Goal: Transaction & Acquisition: Purchase product/service

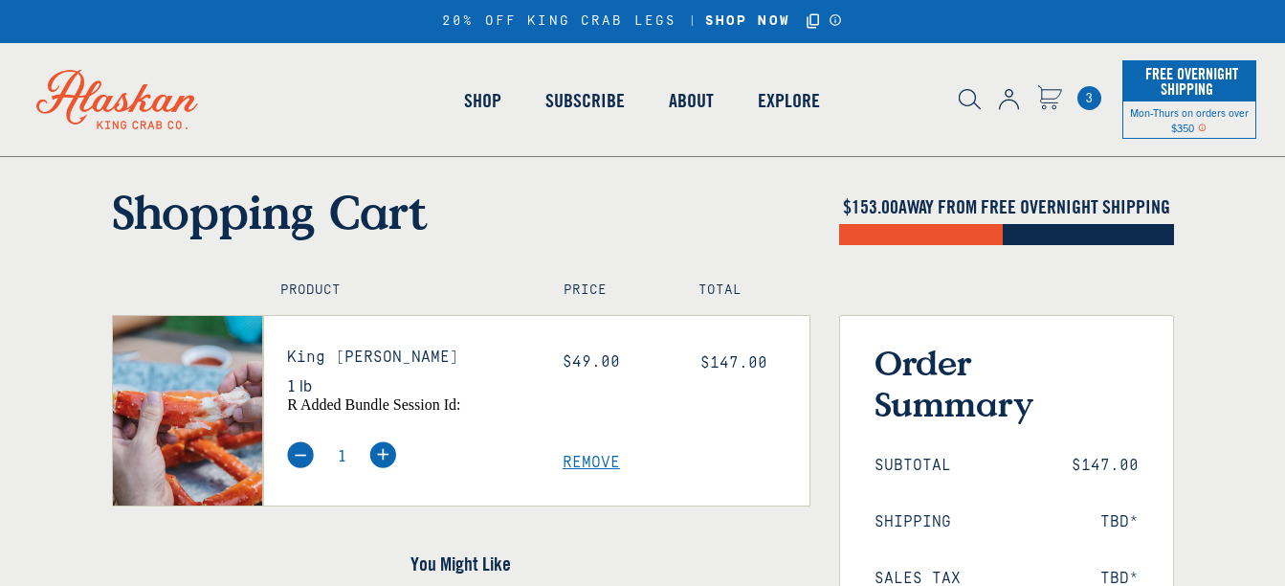
click at [383, 452] on img at bounding box center [382, 454] width 27 height 27
type input "2"
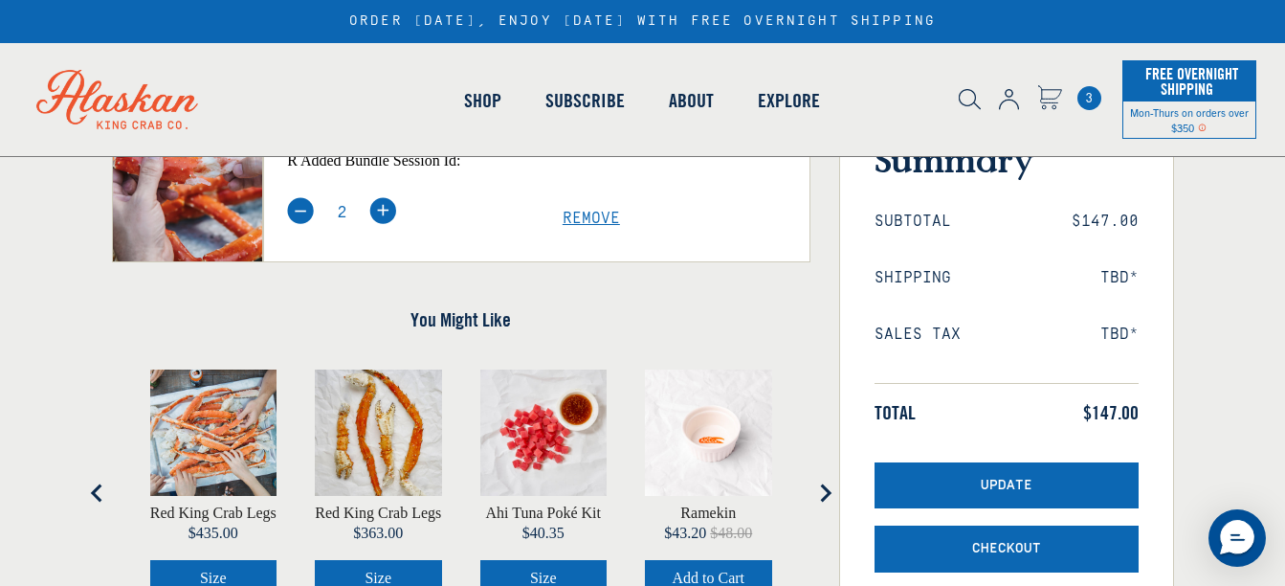
scroll to position [312, 0]
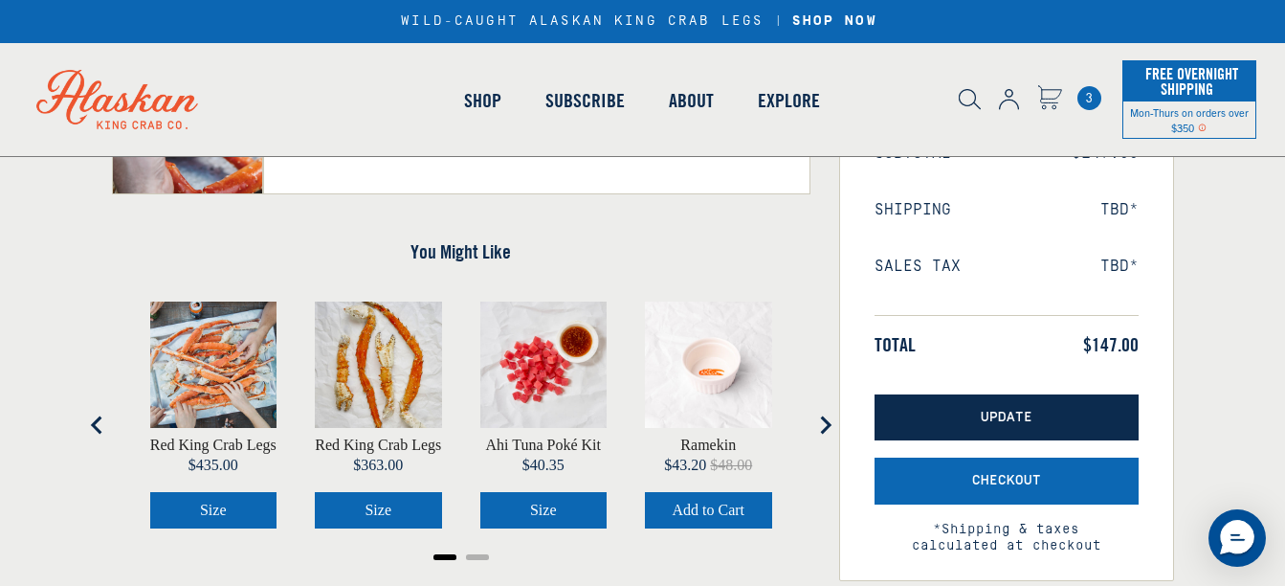
click at [997, 413] on span "Update" at bounding box center [1007, 418] width 52 height 16
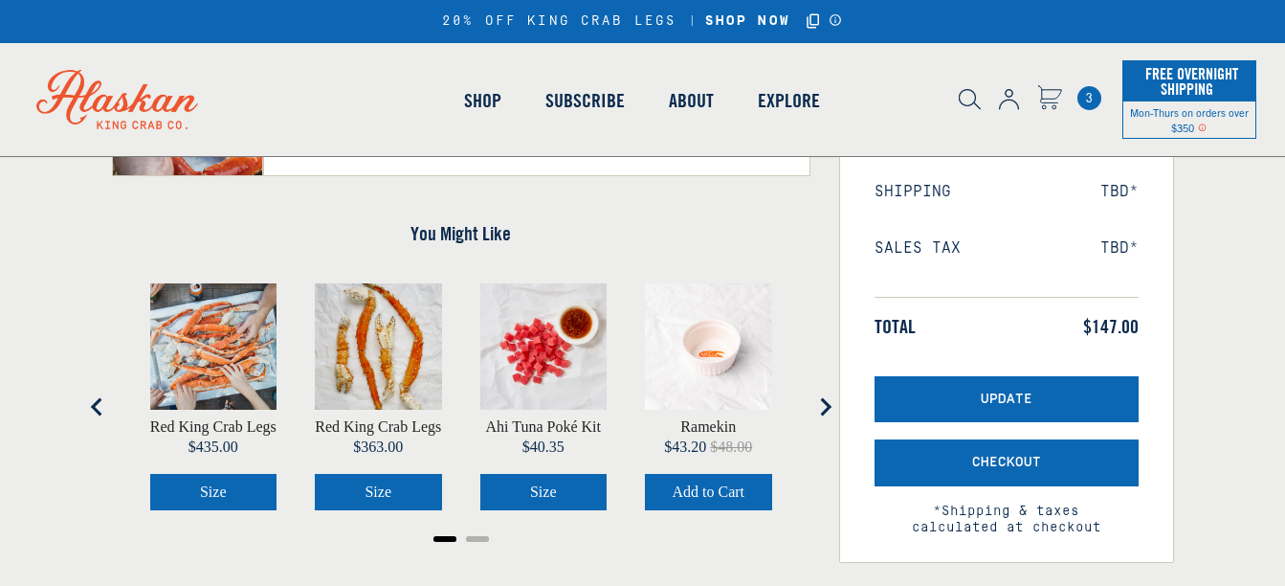
scroll to position [439, 0]
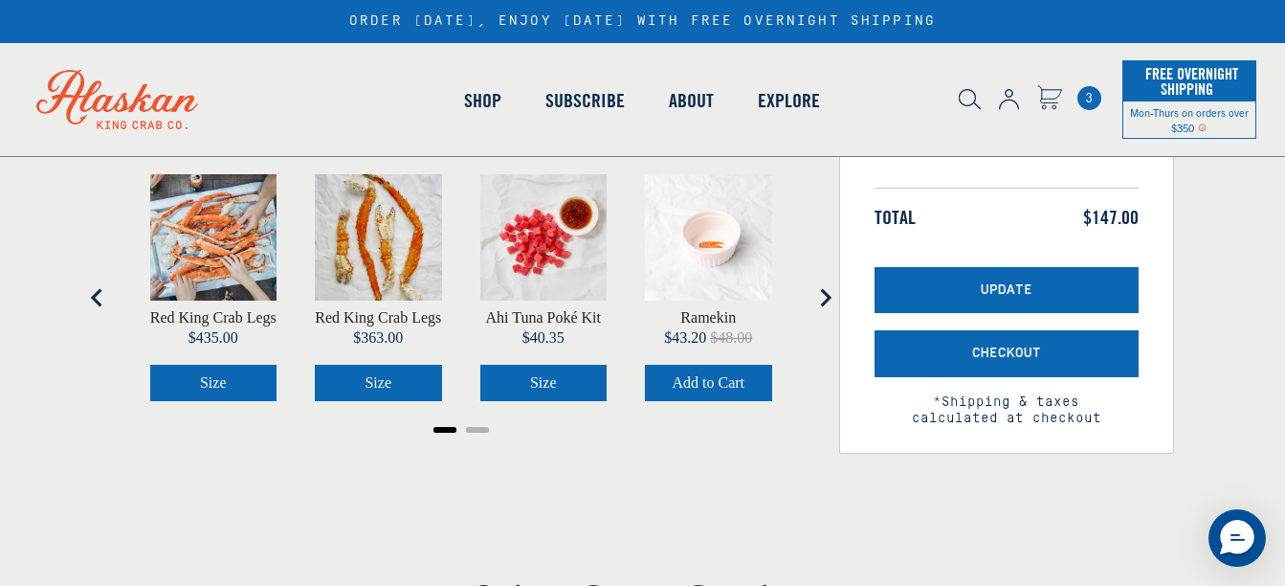
click at [1083, 98] on span "3" at bounding box center [1089, 98] width 24 height 24
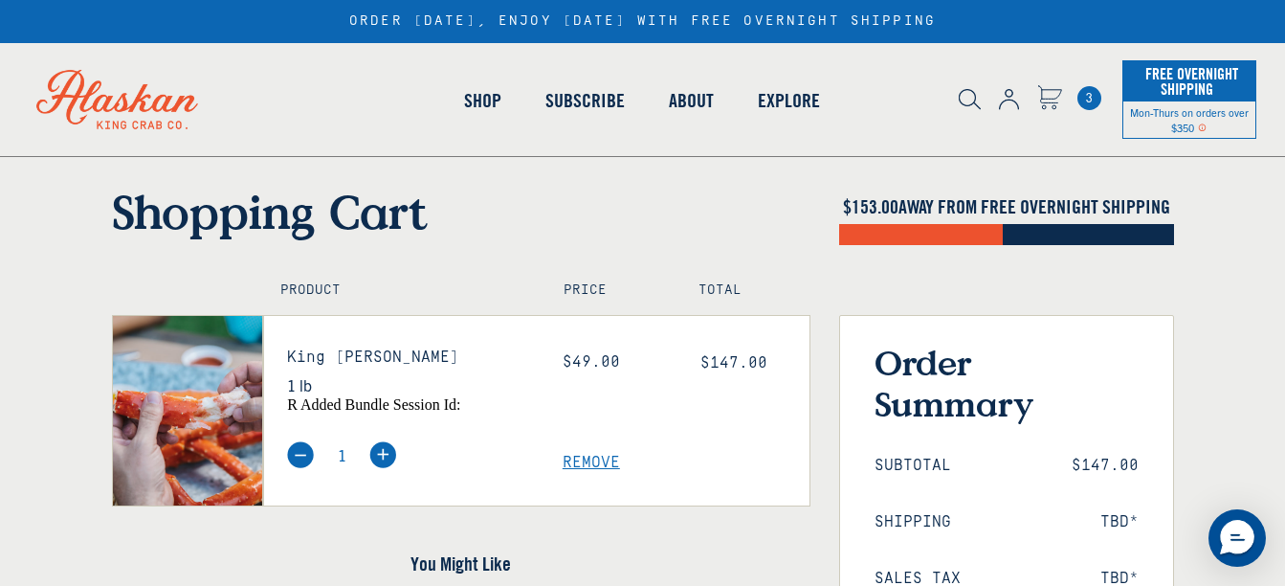
click at [386, 453] on img at bounding box center [382, 454] width 27 height 27
type input "2"
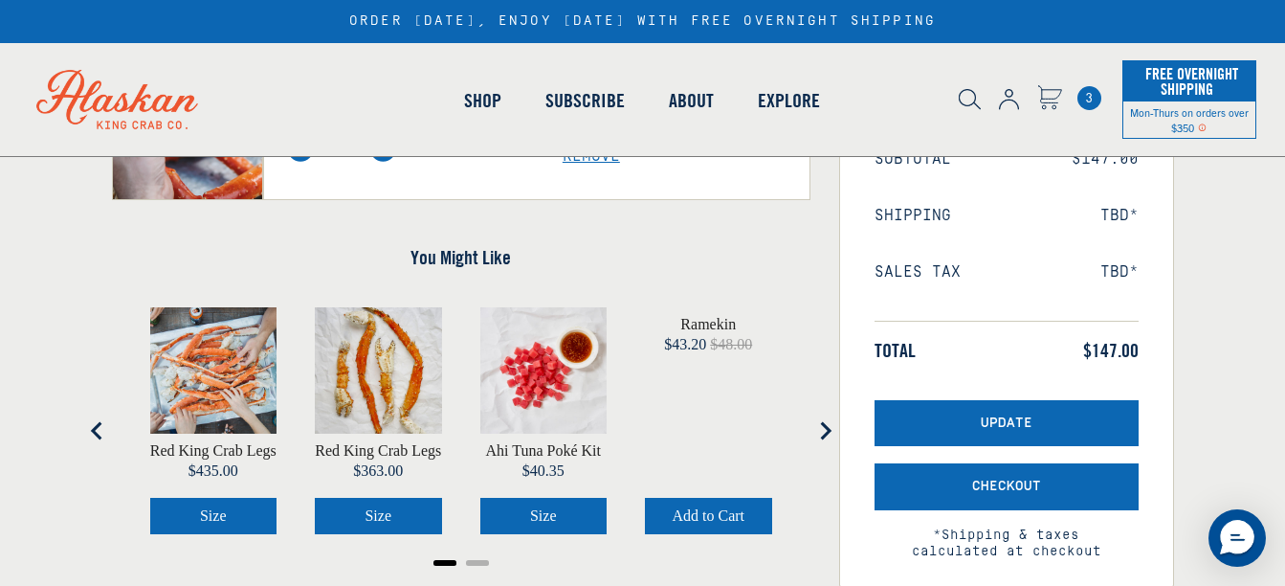
scroll to position [322, 0]
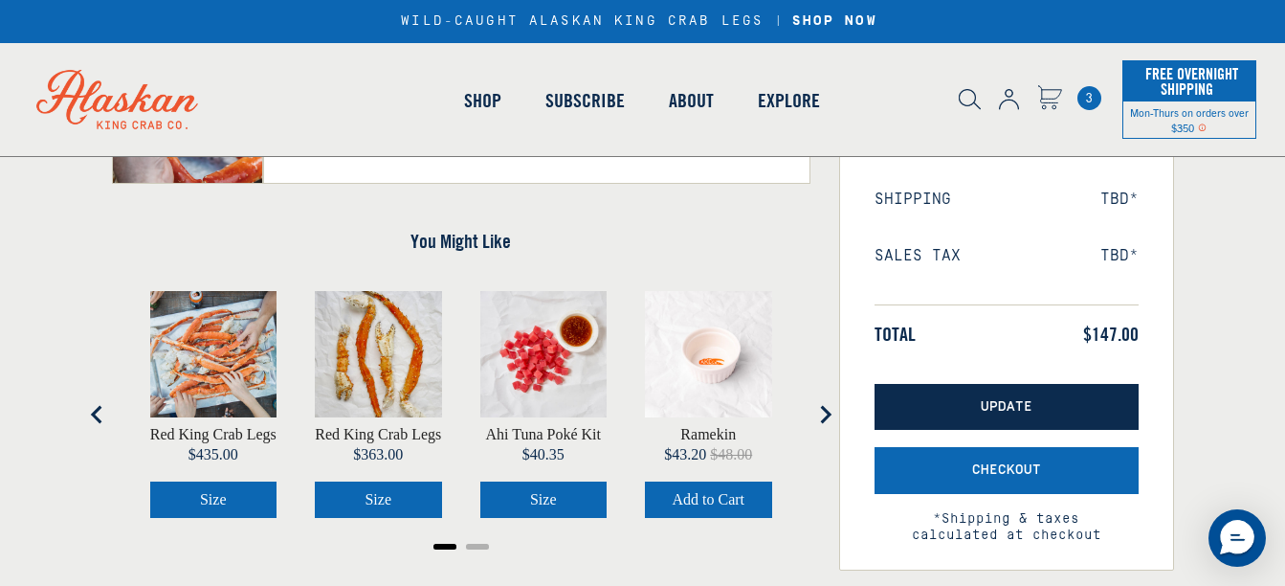
click at [990, 397] on button "Update" at bounding box center [1007, 407] width 264 height 47
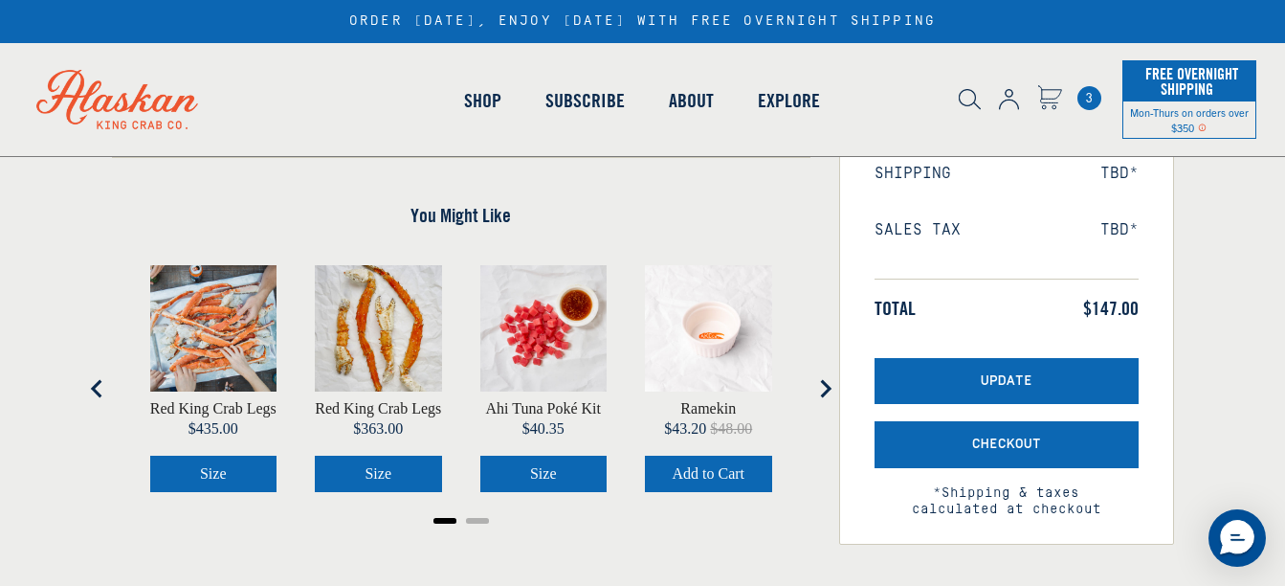
scroll to position [265, 0]
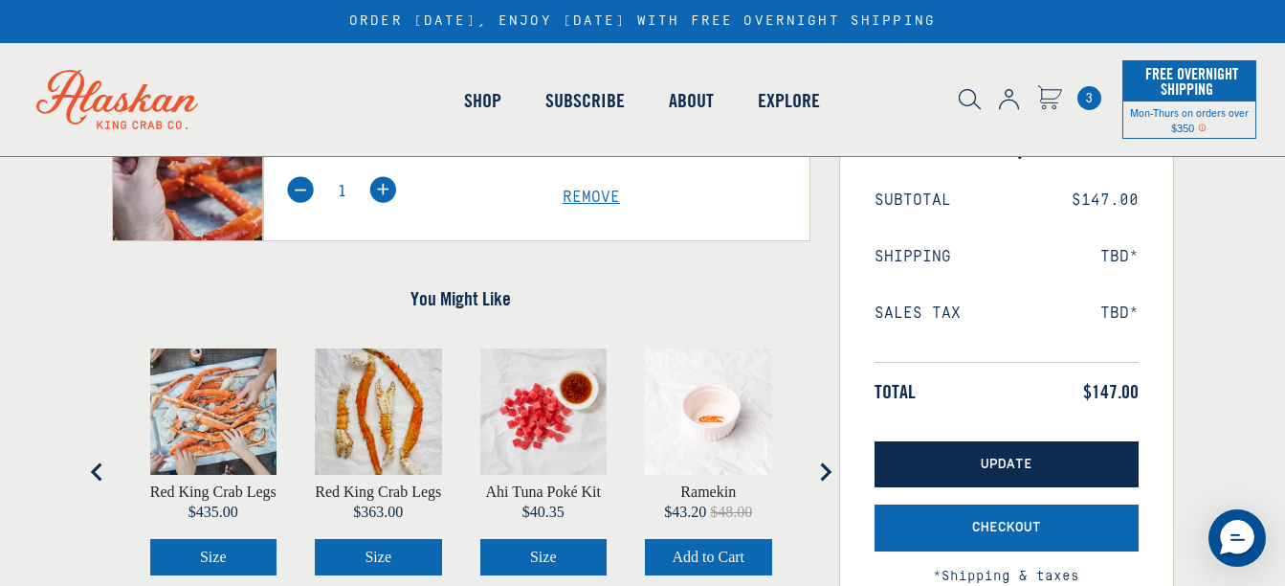
click at [975, 449] on button "Update" at bounding box center [1007, 464] width 264 height 47
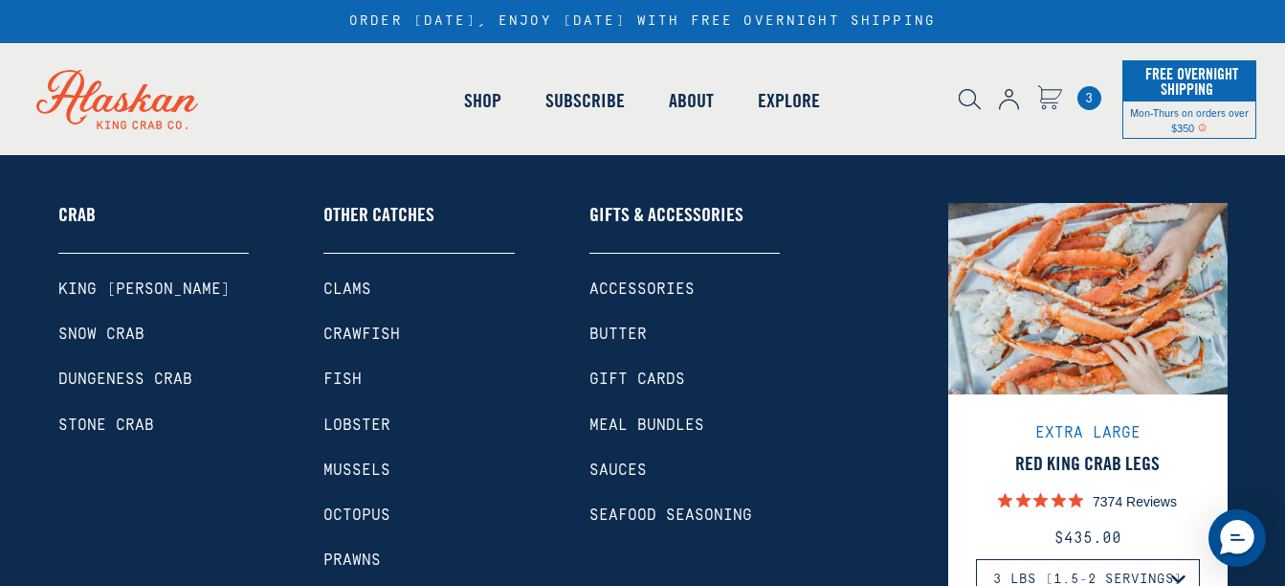
click at [371, 423] on link "Lobster" at bounding box center [418, 425] width 191 height 18
